Goal: Check status: Check status

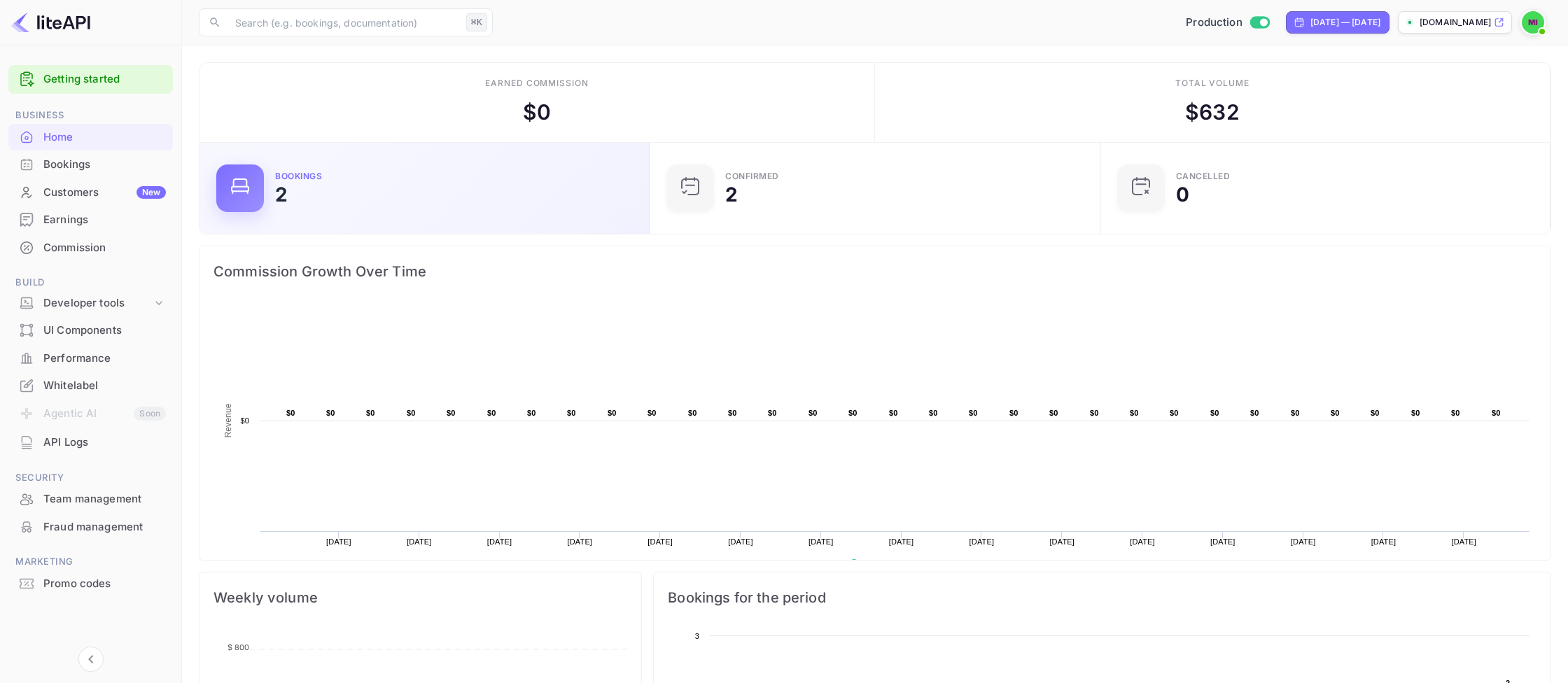
click at [309, 201] on div "Bookings 2" at bounding box center [454, 189] width 357 height 32
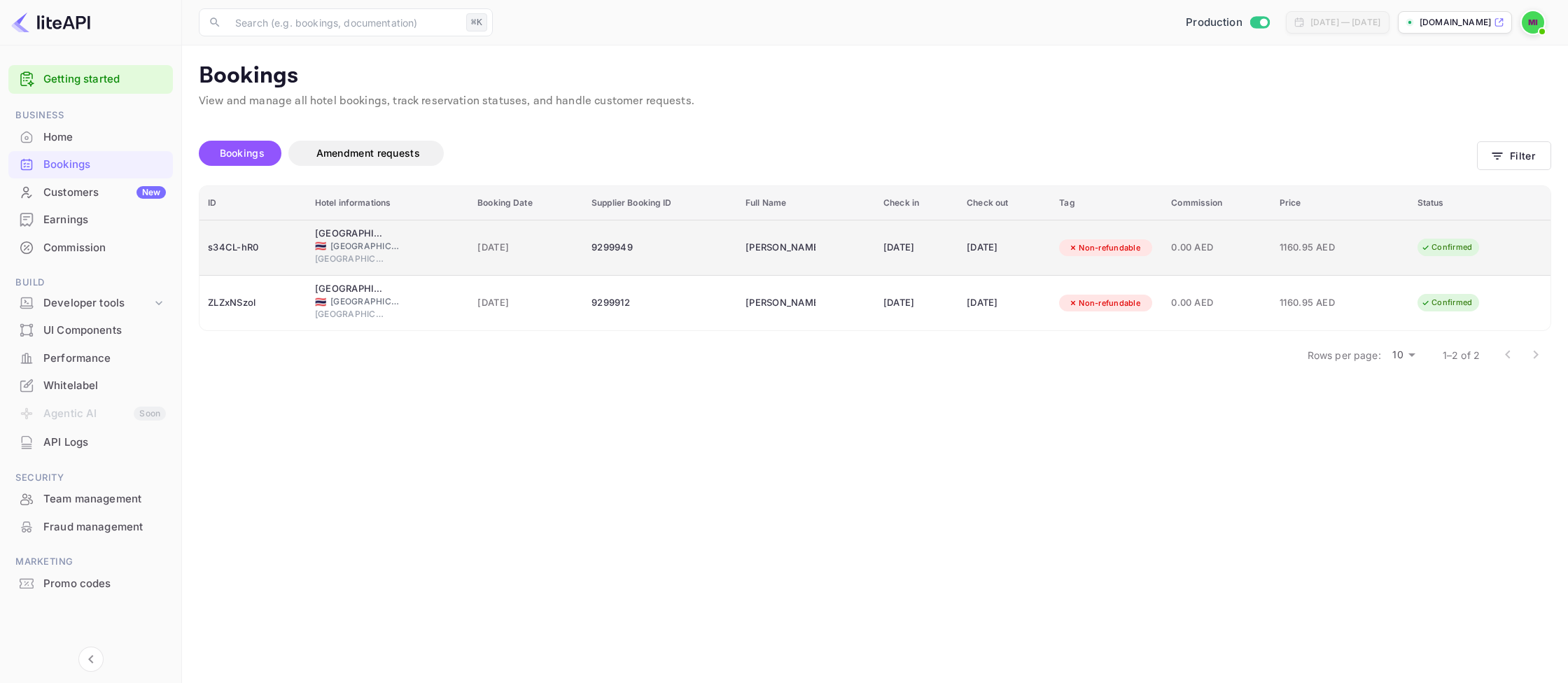
click at [921, 241] on div "[DATE]" at bounding box center [916, 247] width 66 height 22
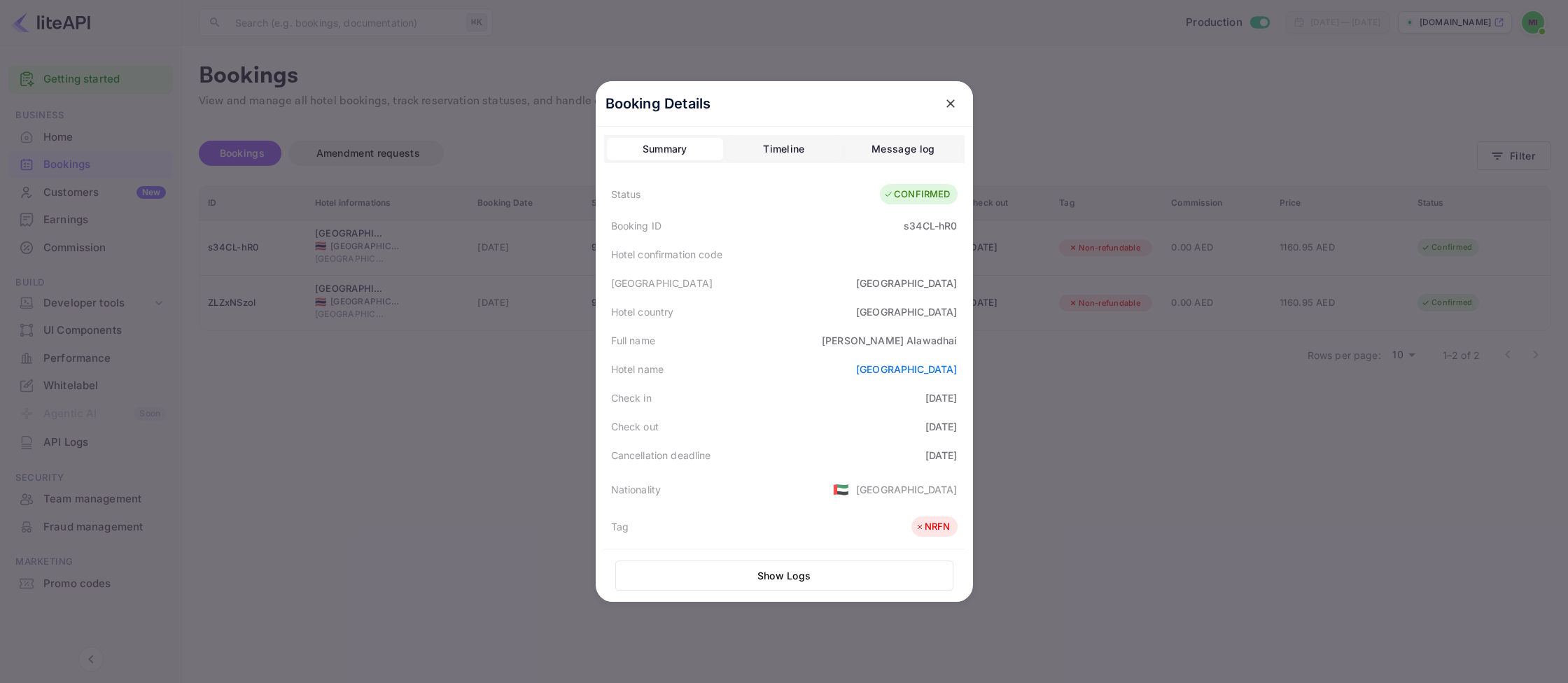
click at [1338, 248] on div at bounding box center [784, 341] width 1568 height 683
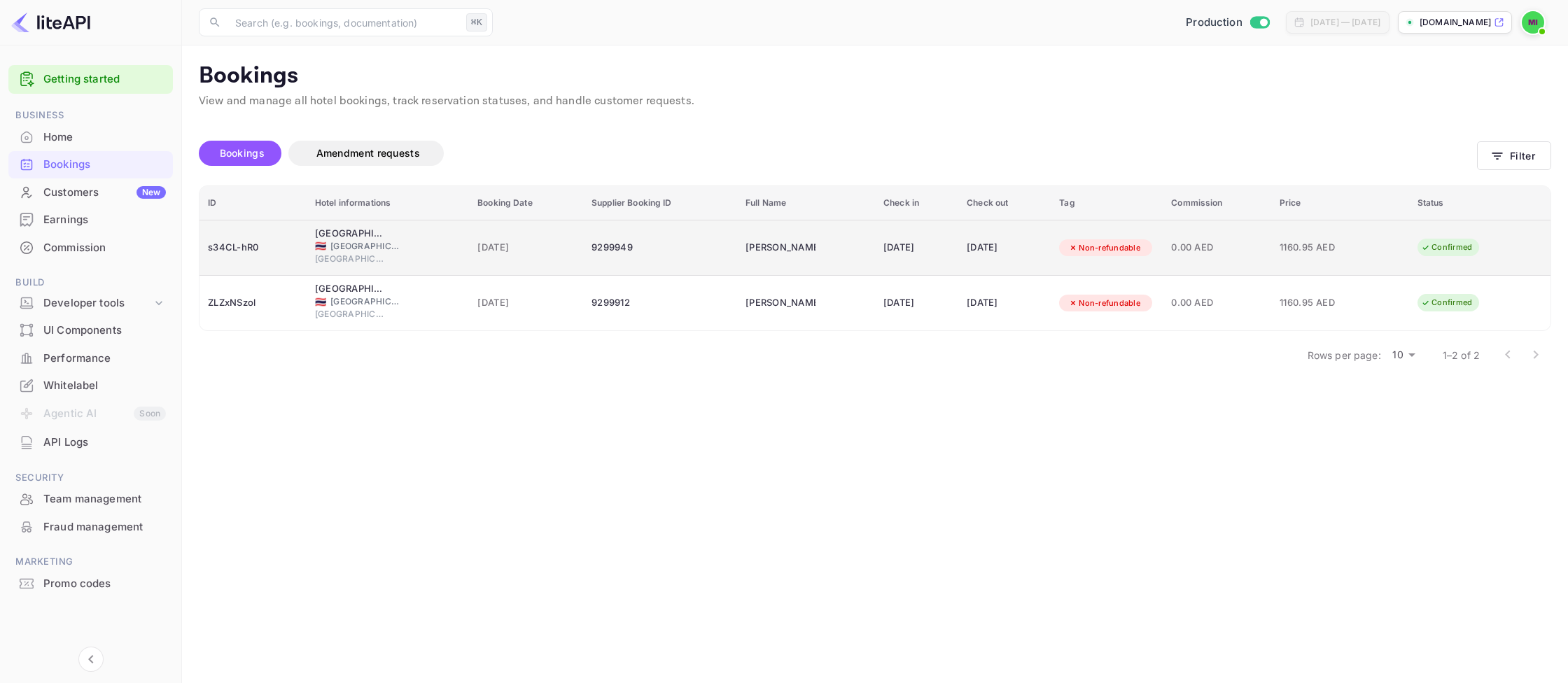
click at [1520, 247] on td "Confirmed" at bounding box center [1480, 248] width 142 height 55
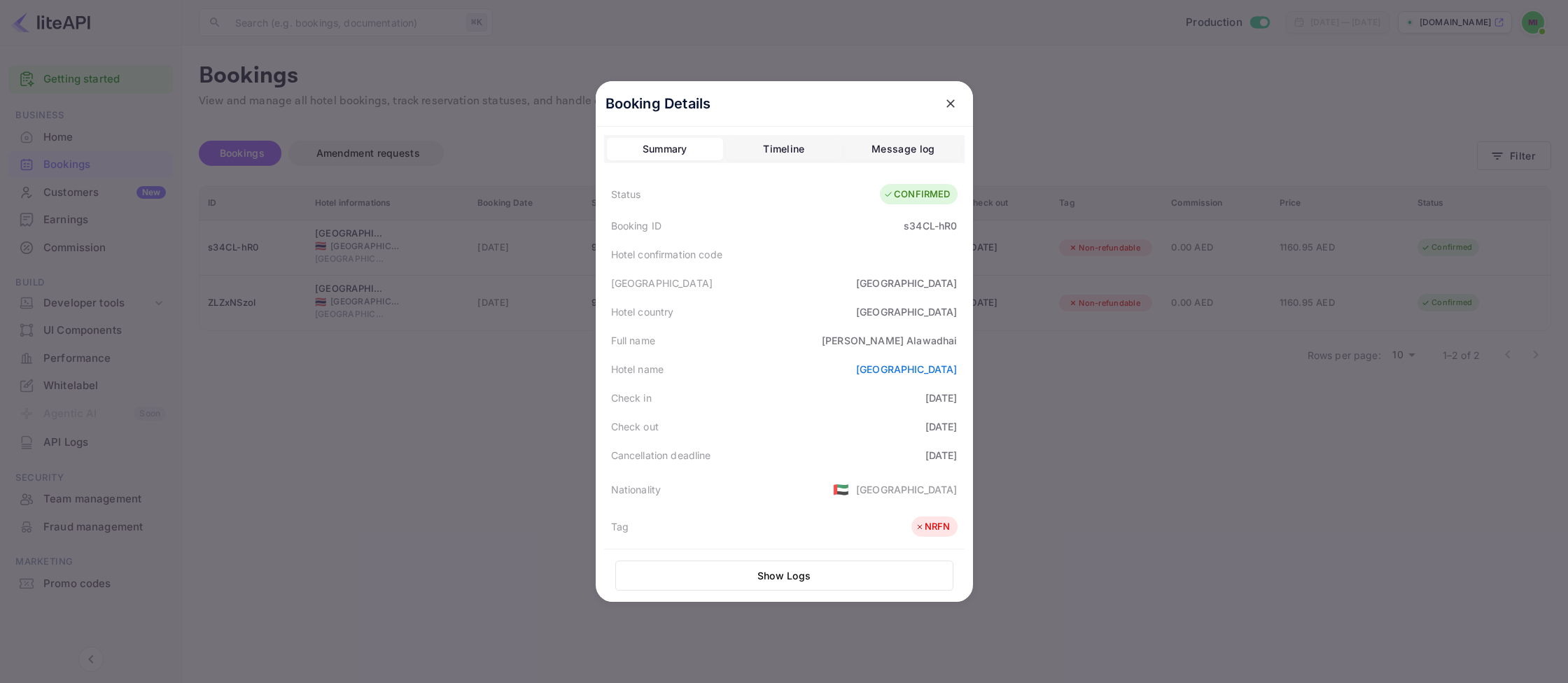
click at [813, 142] on button "Timeline" at bounding box center [784, 149] width 116 height 22
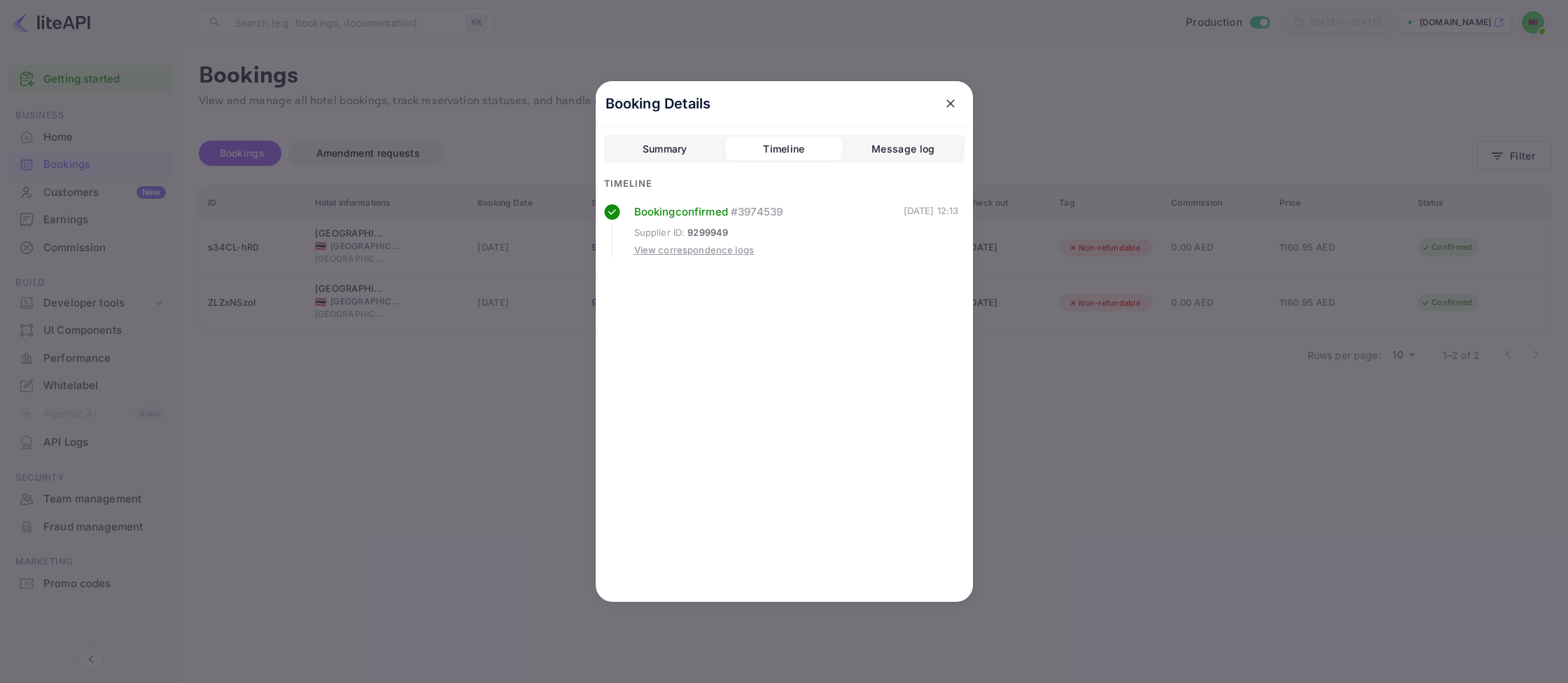
click at [722, 246] on div "View correspondence logs" at bounding box center [695, 250] width 120 height 14
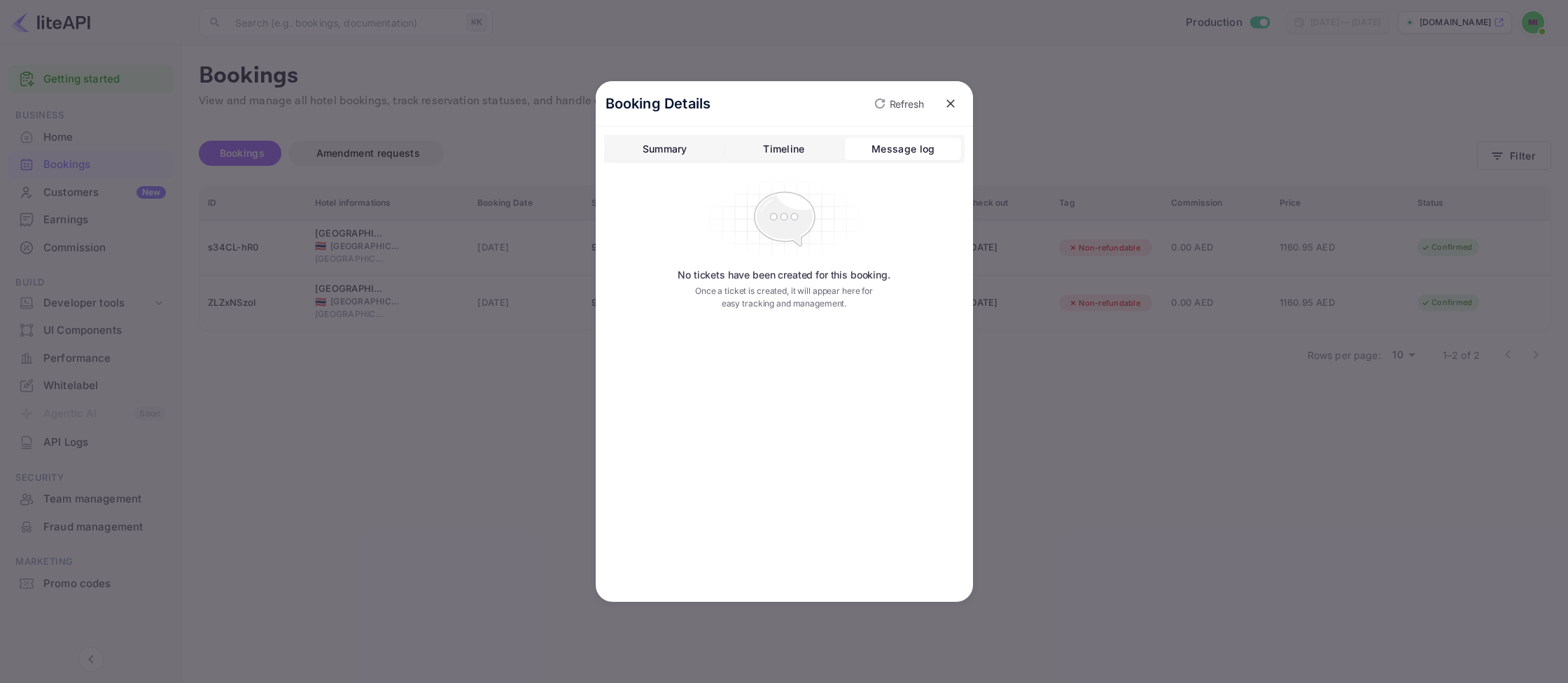
click at [897, 152] on div "Message log" at bounding box center [903, 149] width 63 height 17
click at [809, 154] on button "Timeline" at bounding box center [784, 149] width 116 height 22
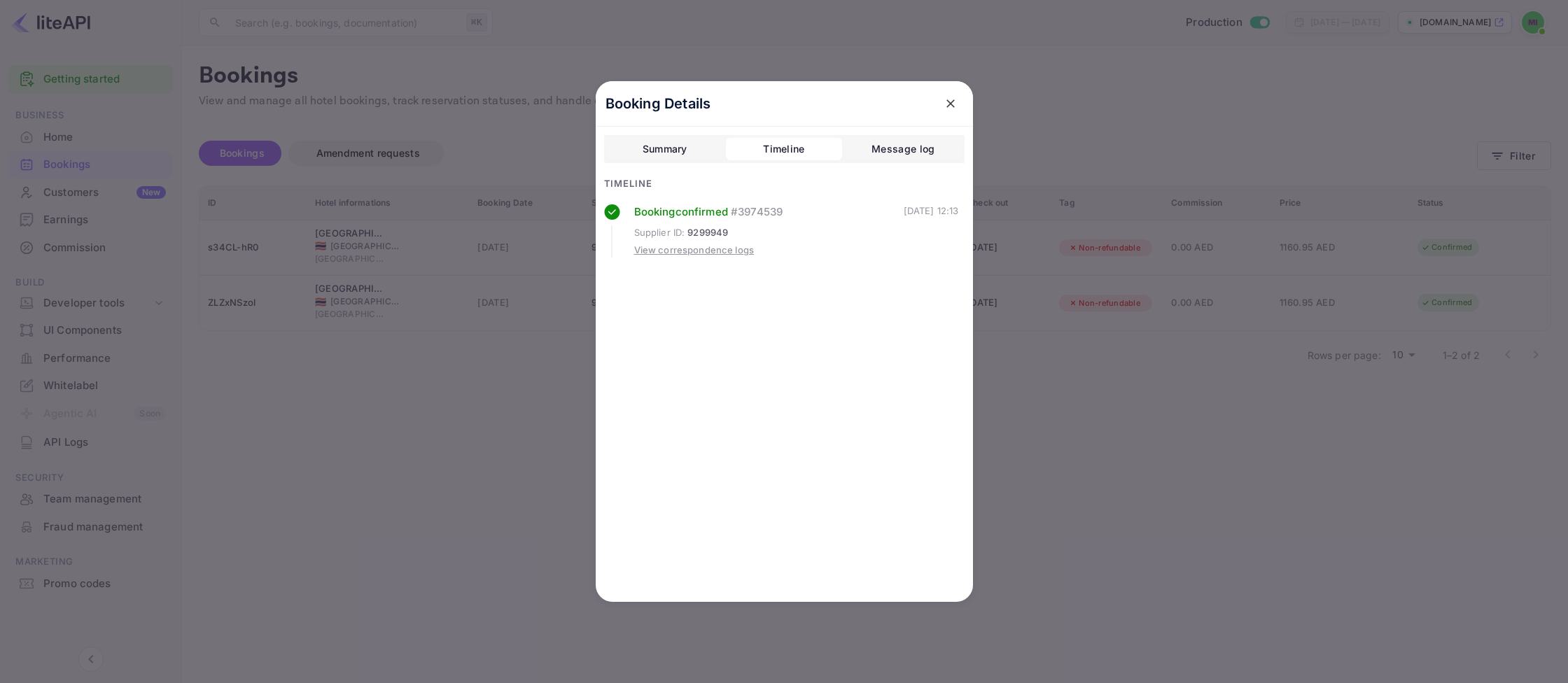
click at [646, 156] on div "Summary" at bounding box center [665, 149] width 45 height 17
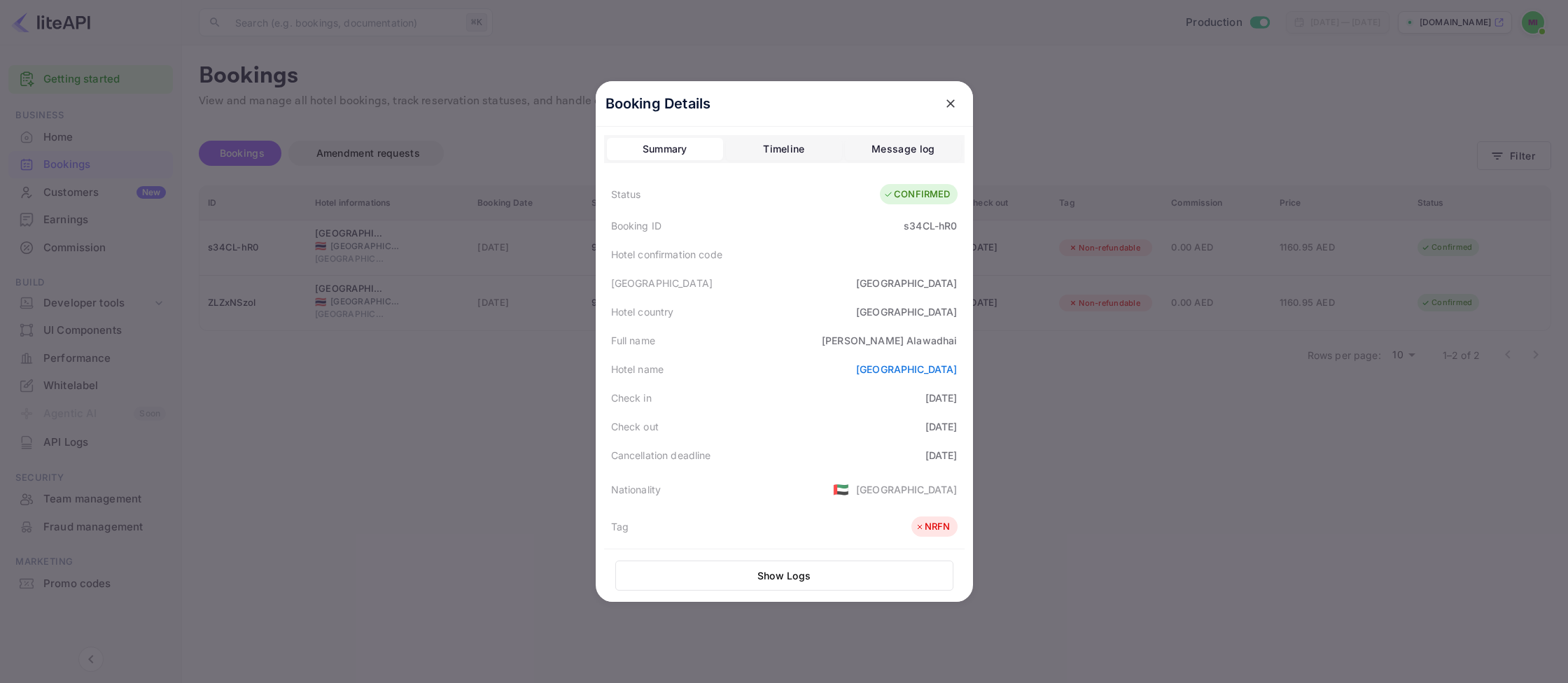
scroll to position [313, 0]
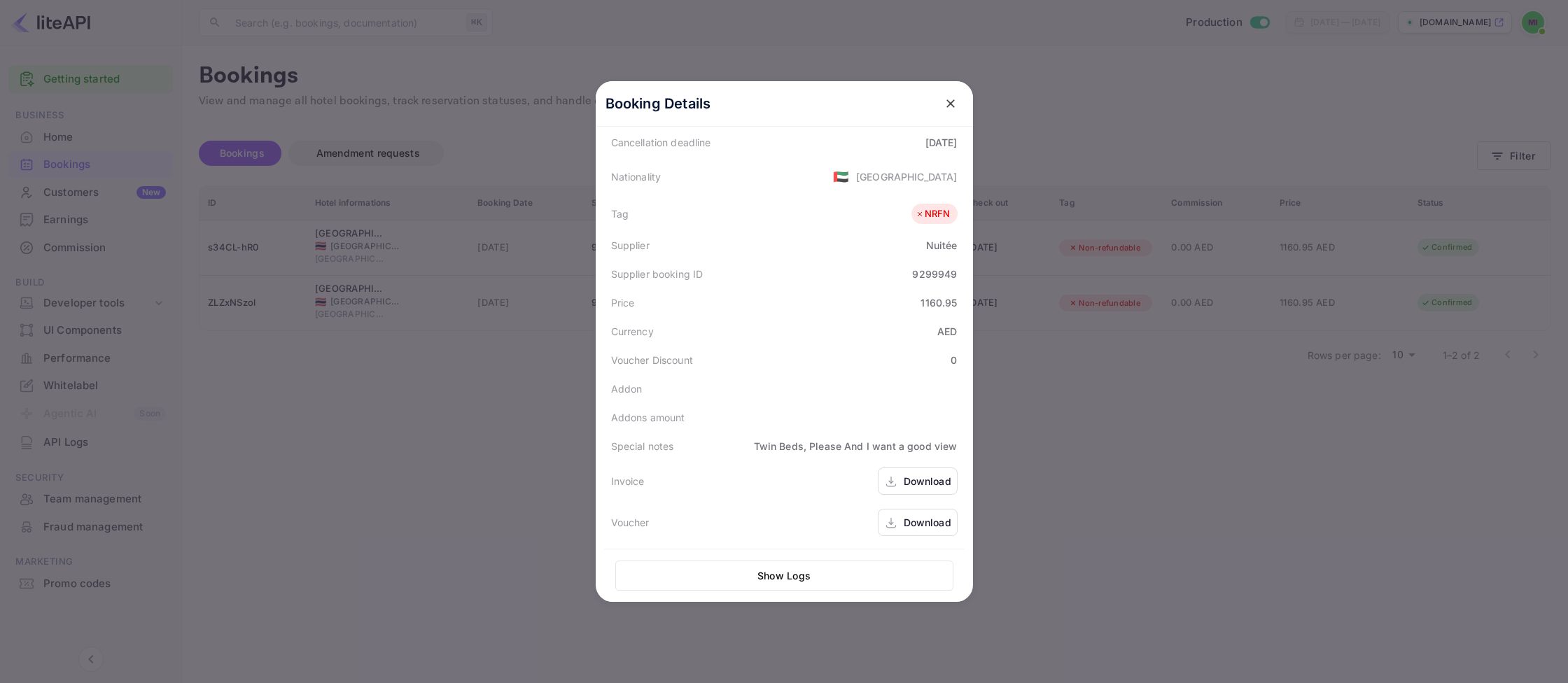
click at [819, 588] on button "Show Logs" at bounding box center [784, 575] width 338 height 30
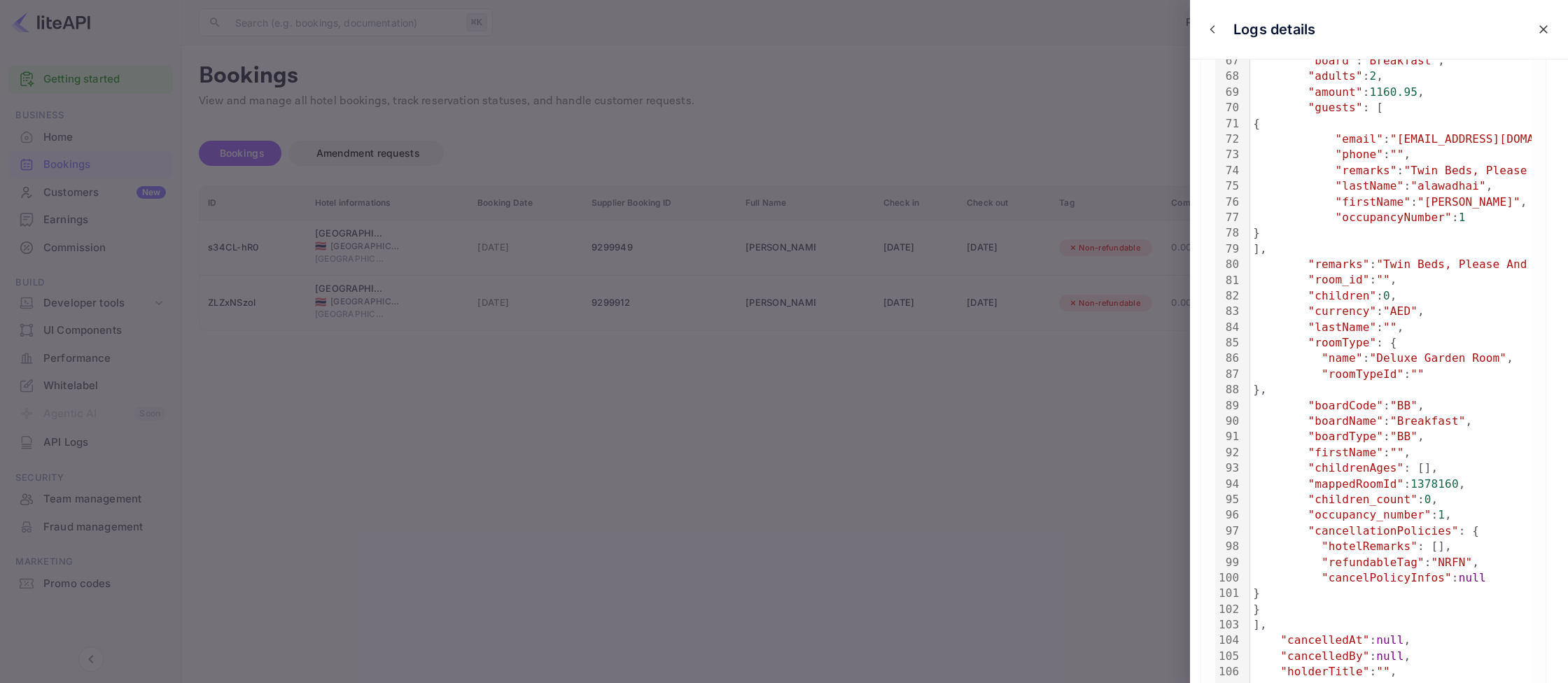
scroll to position [1794, 0]
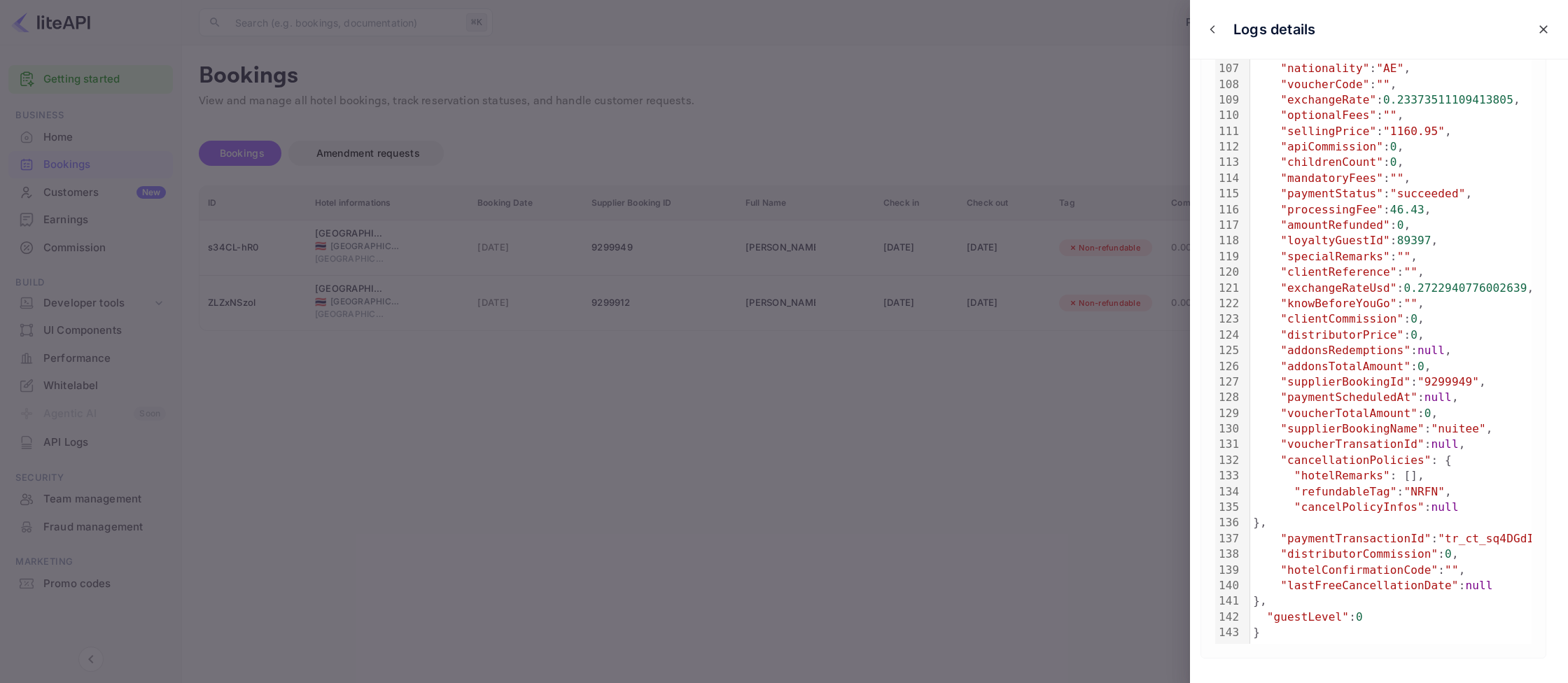
click at [1551, 23] on button "close" at bounding box center [1543, 29] width 25 height 25
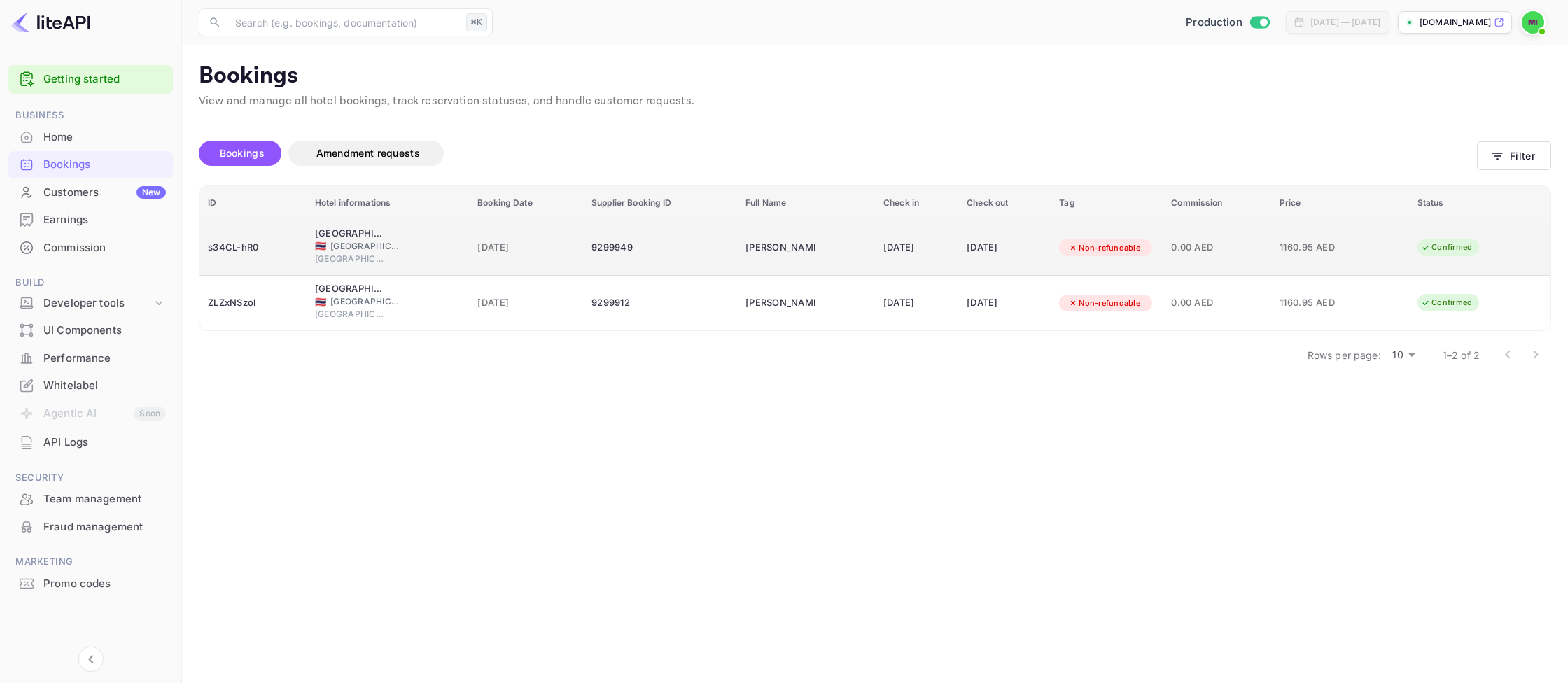
click at [591, 247] on div "9299949" at bounding box center [660, 247] width 137 height 22
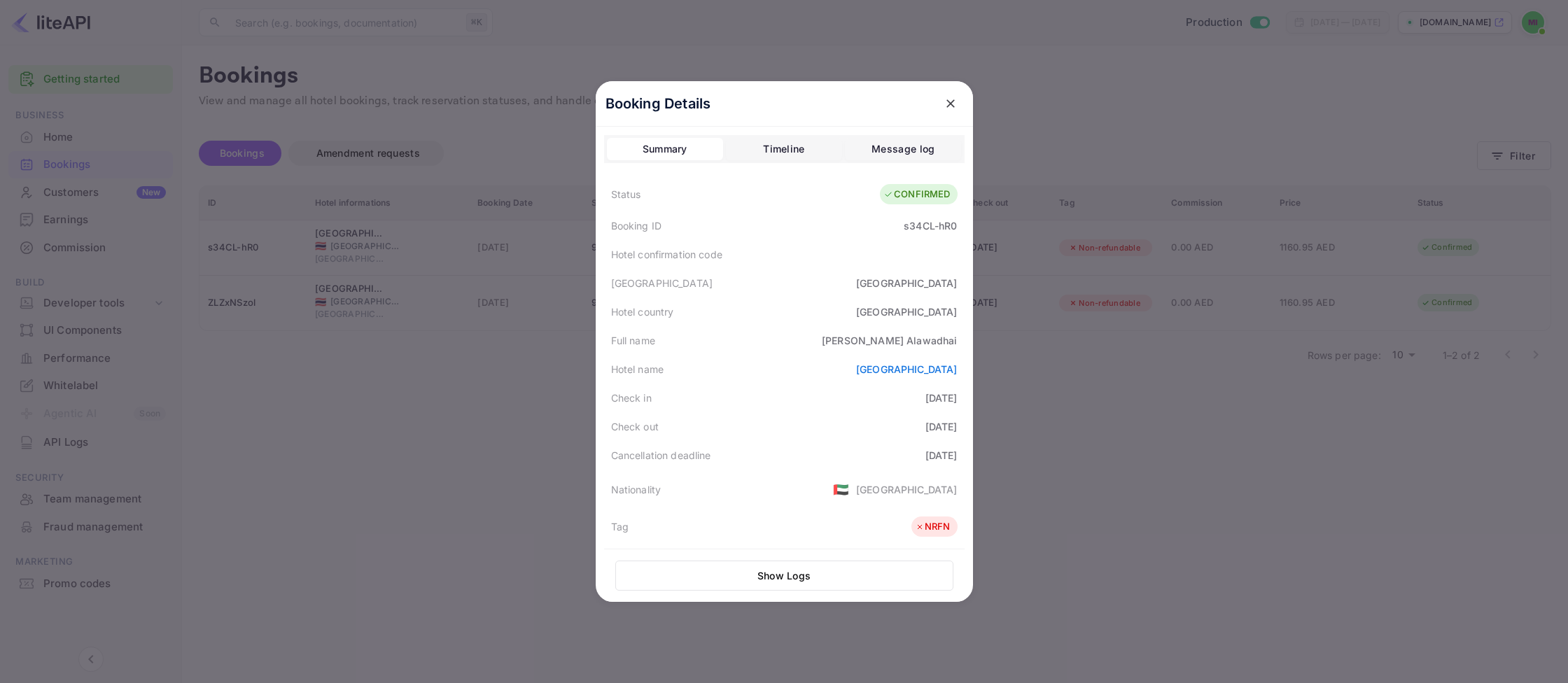
click at [944, 105] on icon "close" at bounding box center [951, 103] width 14 height 14
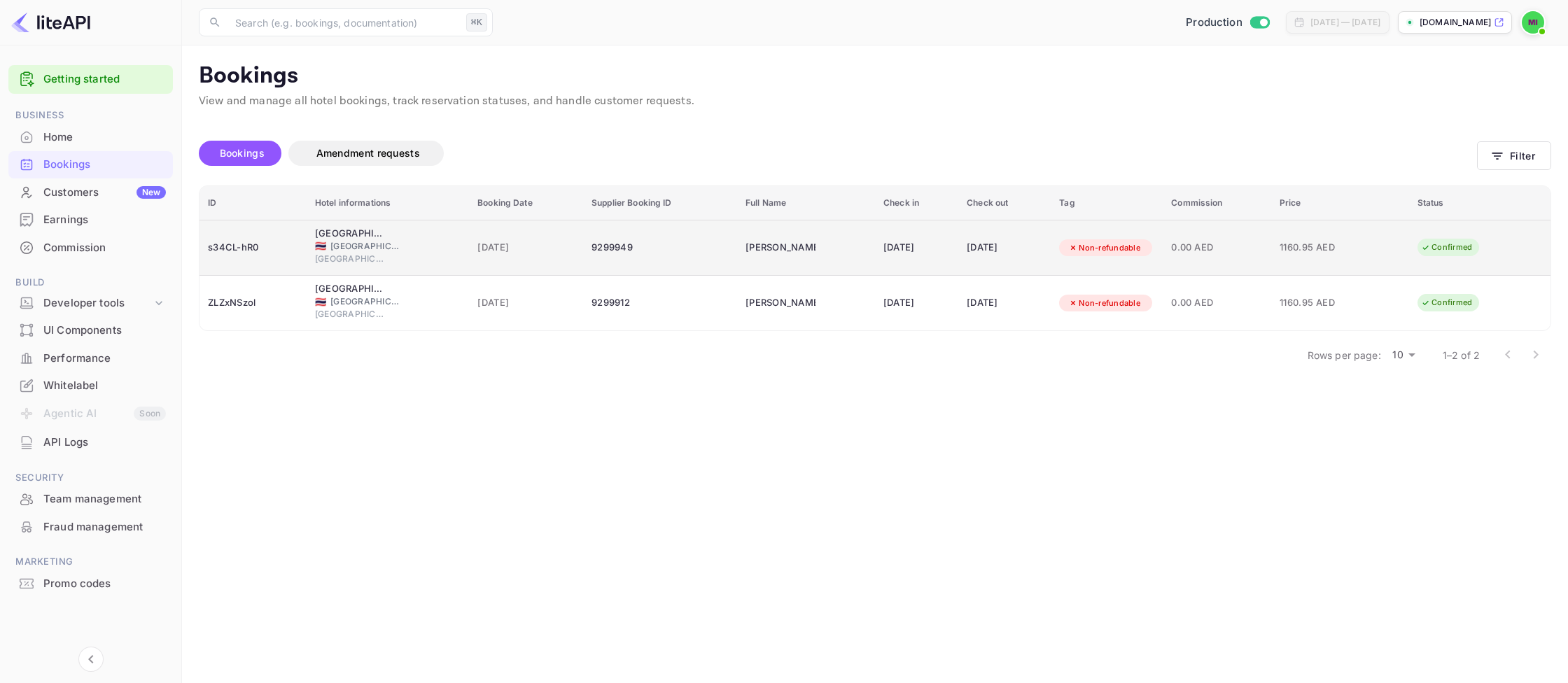
click at [601, 257] on div "9299949" at bounding box center [660, 247] width 137 height 22
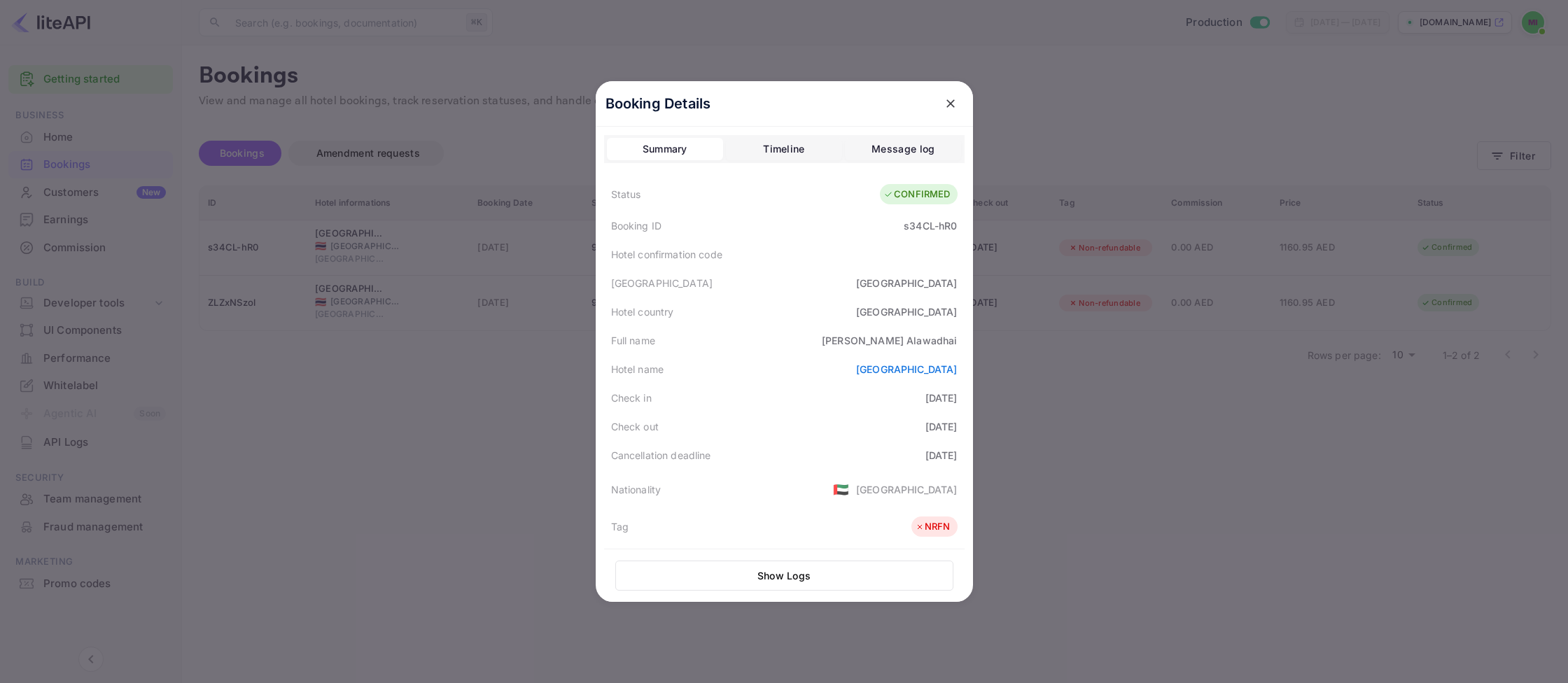
scroll to position [313, 0]
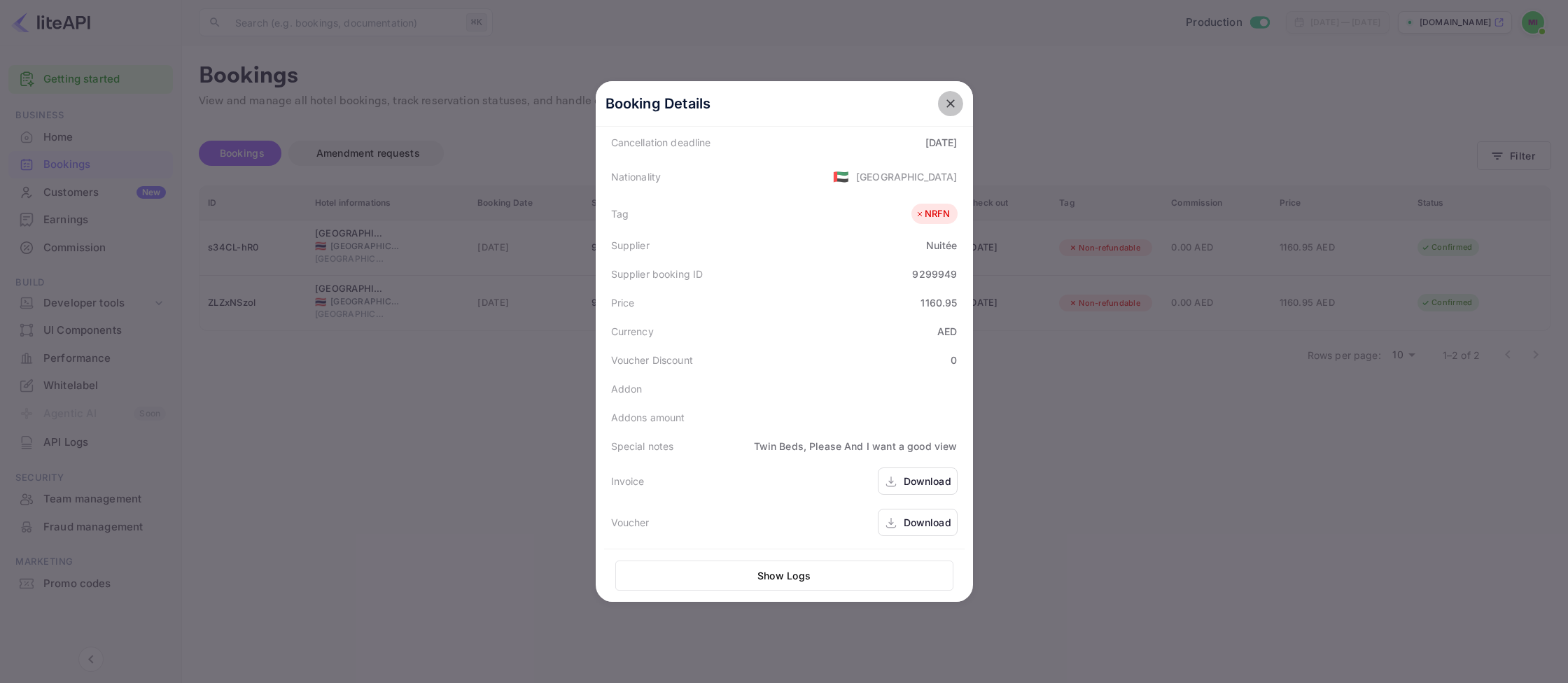
click at [951, 99] on icon "close" at bounding box center [951, 103] width 14 height 14
